Goal: Information Seeking & Learning: Understand process/instructions

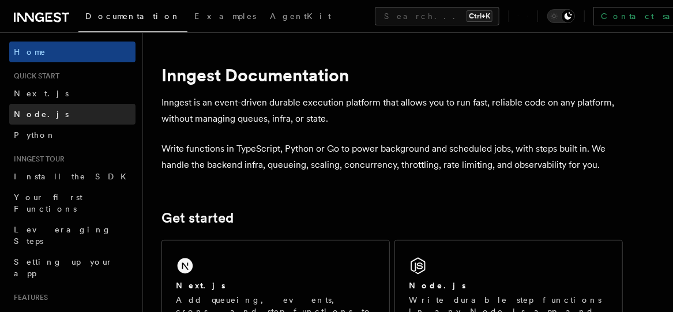
click at [28, 116] on span "Node.js" at bounding box center [41, 114] width 55 height 9
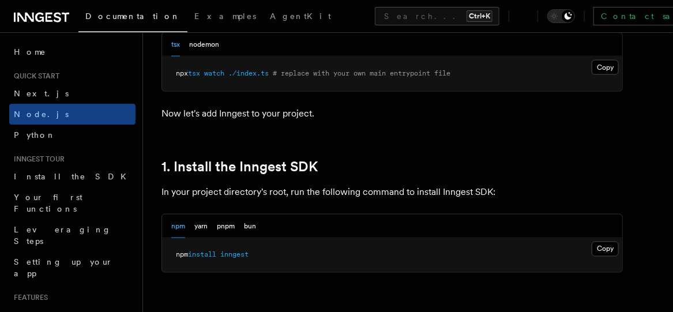
scroll to position [641, 0]
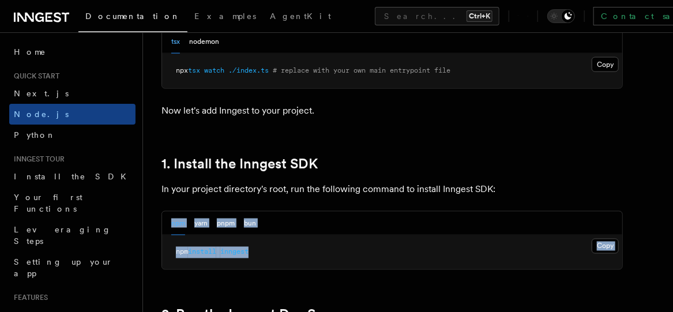
drag, startPoint x: 278, startPoint y: 249, endPoint x: 154, endPoint y: 233, distance: 125.1
click at [269, 253] on pre "npm install inngest" at bounding box center [392, 252] width 460 height 35
drag, startPoint x: 269, startPoint y: 246, endPoint x: 152, endPoint y: 253, distance: 117.9
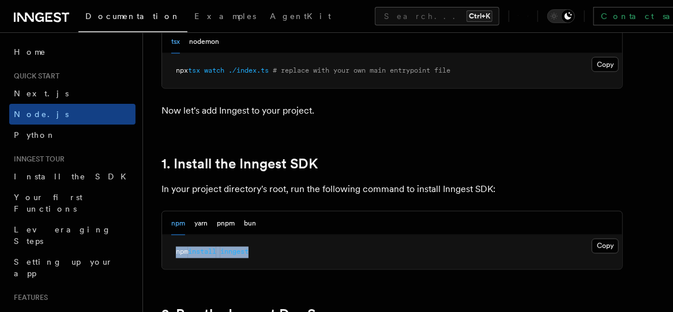
copy span "npm install inngest"
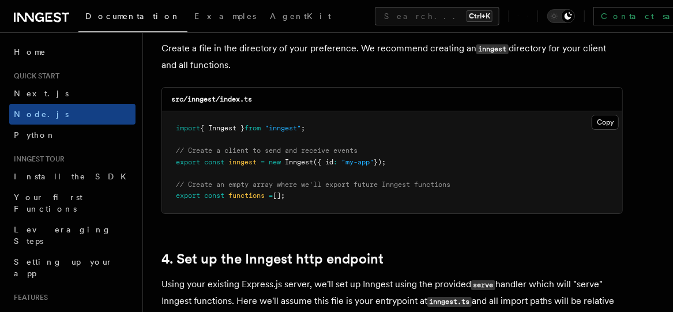
scroll to position [1549, 0]
drag, startPoint x: 173, startPoint y: 147, endPoint x: 398, endPoint y: 159, distance: 224.8
click at [398, 159] on pre "import { Inngest } from "inngest" ; // Create a client to send and receive even…" at bounding box center [392, 162] width 460 height 102
copy code "// Create a client to send and receive events export const inngest = new Innges…"
click at [219, 166] on span "const" at bounding box center [214, 162] width 20 height 8
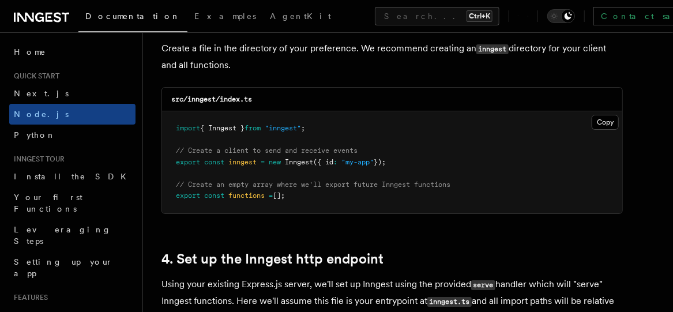
drag, startPoint x: 173, startPoint y: 181, endPoint x: 301, endPoint y: 199, distance: 129.3
click at [301, 199] on pre "import { Inngest } from "inngest" ; // Create a client to send and receive even…" at bounding box center [392, 162] width 460 height 102
copy code "// Create an empty array where we'll export future Inngest functions export con…"
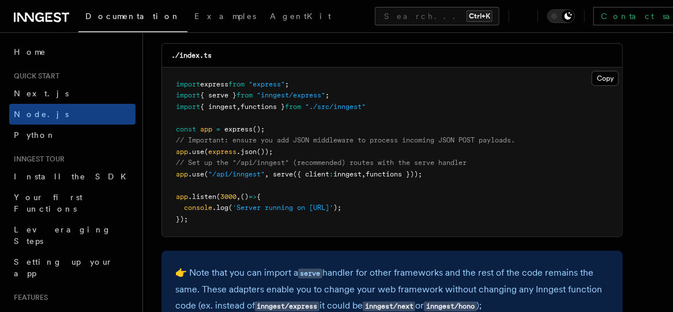
scroll to position [1845, 0]
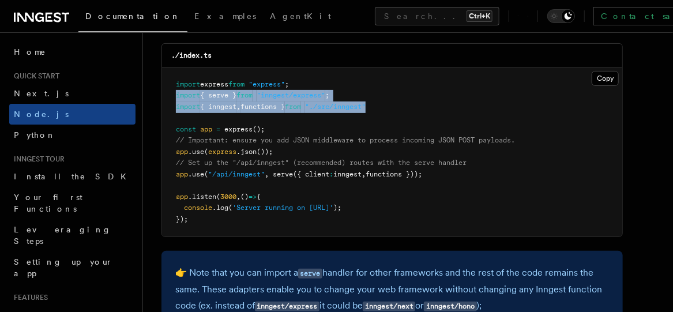
drag, startPoint x: 173, startPoint y: 95, endPoint x: 396, endPoint y: 112, distance: 223.4
click at [396, 112] on pre "import express from "express" ; import { serve } from "inngest/express" ; impor…" at bounding box center [392, 153] width 460 height 170
copy code "import { serve } from "inngest/express" ; import { inngest , functions } from "…"
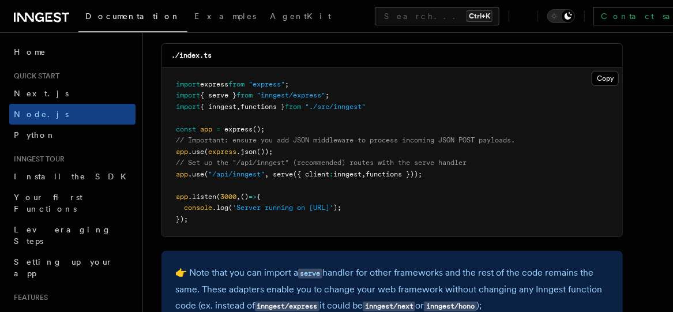
click at [222, 180] on pre "import express from "express" ; import { serve } from "inngest/express" ; impor…" at bounding box center [392, 153] width 460 height 170
drag, startPoint x: 172, startPoint y: 170, endPoint x: 441, endPoint y: 173, distance: 268.9
click at [441, 173] on pre "import express from "express" ; import { serve } from "inngest/express" ; impor…" at bounding box center [392, 153] width 460 height 170
copy span "app .use ( "/api/inngest" , serve ({ client : inngest , functions }));"
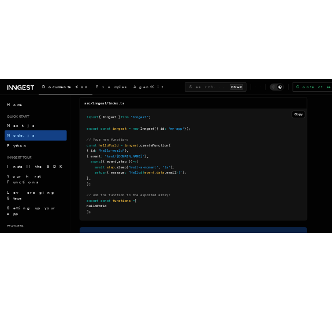
scroll to position [2337, 0]
